Goal: Information Seeking & Learning: Learn about a topic

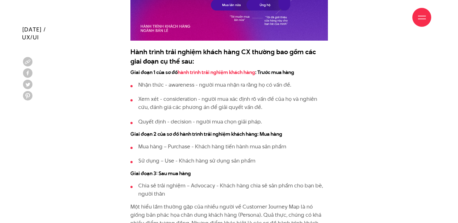
scroll to position [792, 0]
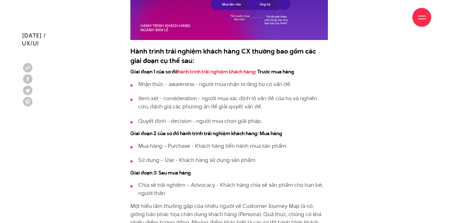
click at [208, 88] on p "Nhận thức - awareness - người mua nhận ra rằng họ có vấn đề." at bounding box center [232, 84] width 189 height 8
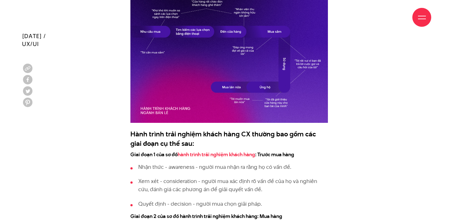
scroll to position [710, 0]
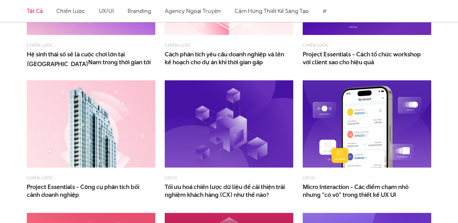
scroll to position [407, 0]
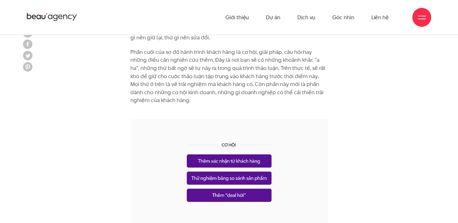
scroll to position [2242, 0]
